Goal: Navigation & Orientation: Find specific page/section

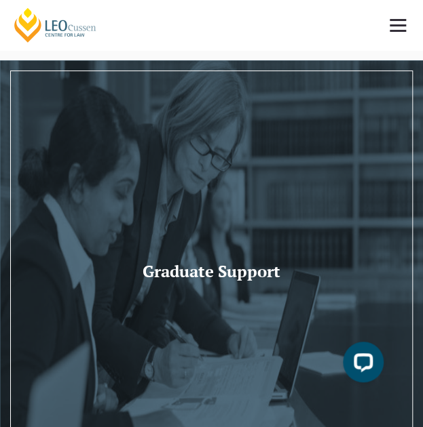
click at [65, 22] on link "[PERSON_NAME] Centre for Law" at bounding box center [55, 25] width 86 height 37
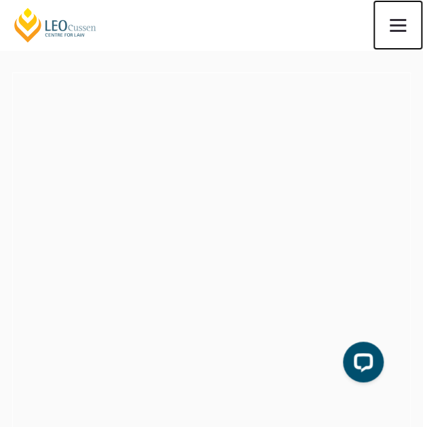
click at [385, 25] on link at bounding box center [397, 25] width 50 height 50
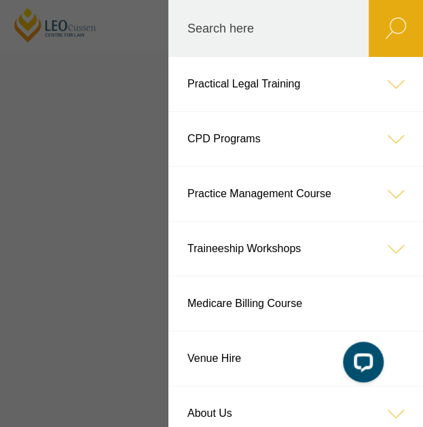
click at [99, 50] on header "[PERSON_NAME] Centre for Law Search here Practical Legal Training Our Practical…" at bounding box center [211, 25] width 423 height 50
